Goal: Find contact information: Find contact information

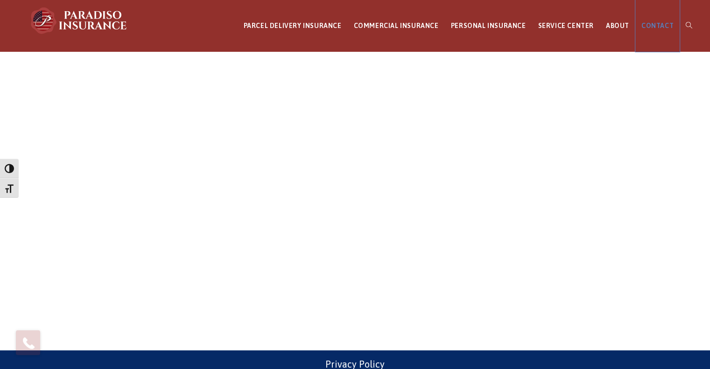
click at [647, 22] on span "CONTACT" at bounding box center [657, 25] width 32 height 7
